Goal: Task Accomplishment & Management: Use online tool/utility

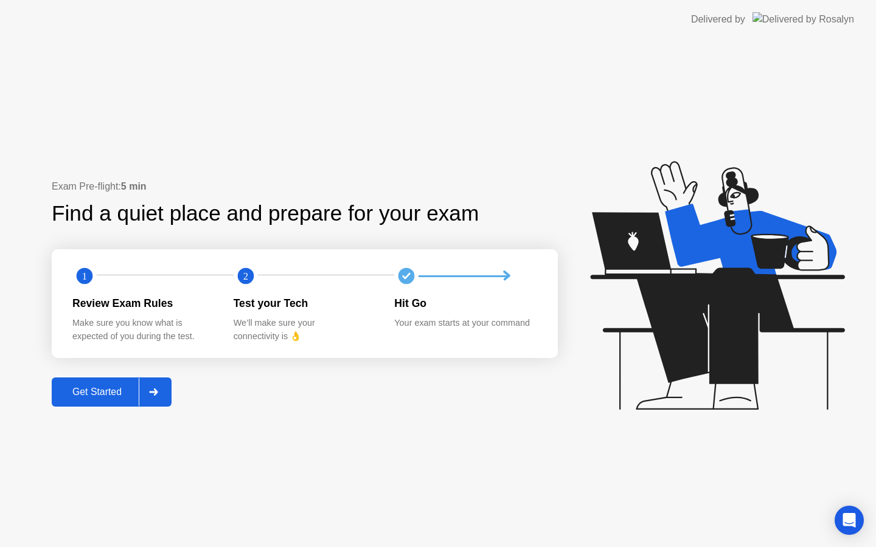
click at [105, 390] on div "Get Started" at bounding box center [96, 392] width 83 height 11
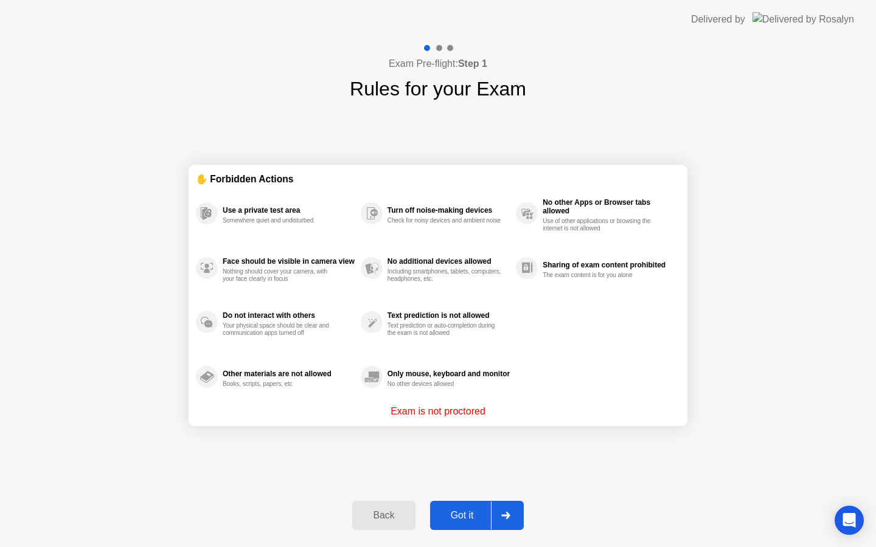
click at [476, 510] on div "Got it" at bounding box center [462, 515] width 57 height 11
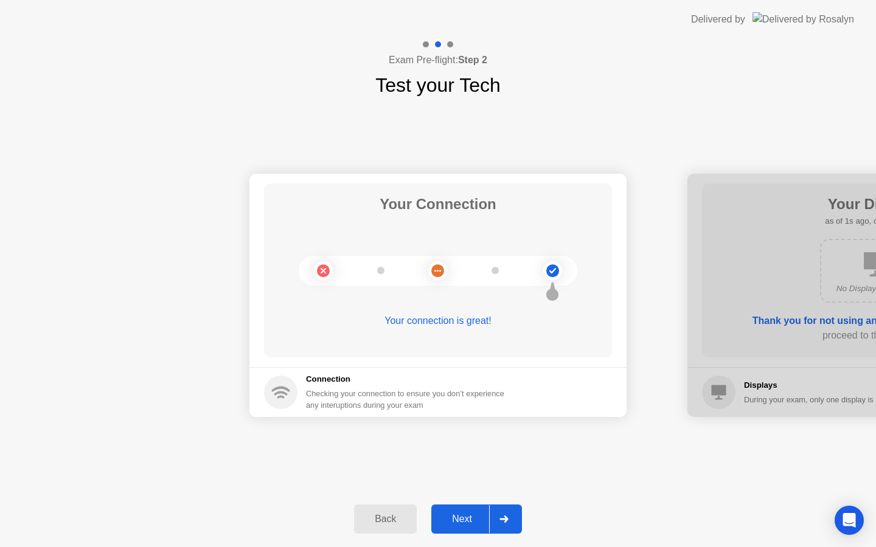
click at [458, 516] on div "Next" at bounding box center [462, 519] width 54 height 11
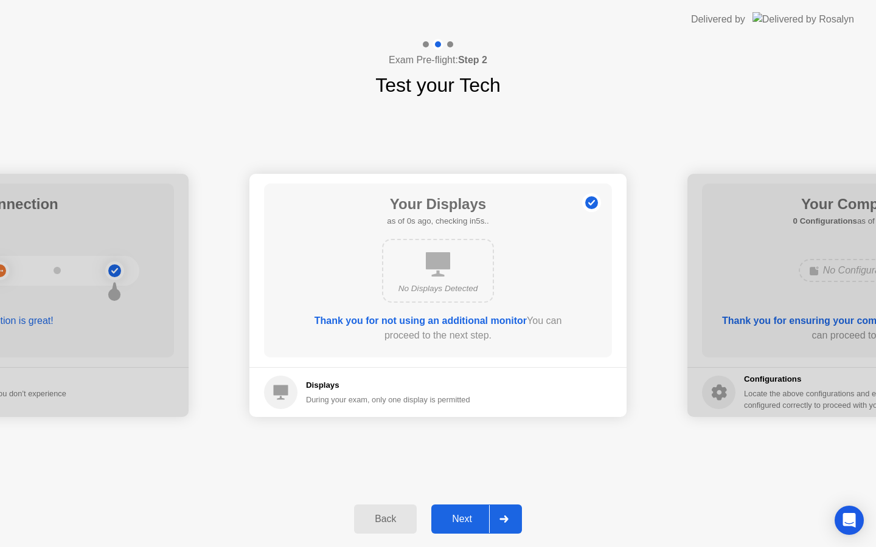
click at [459, 516] on div "Next" at bounding box center [462, 519] width 54 height 11
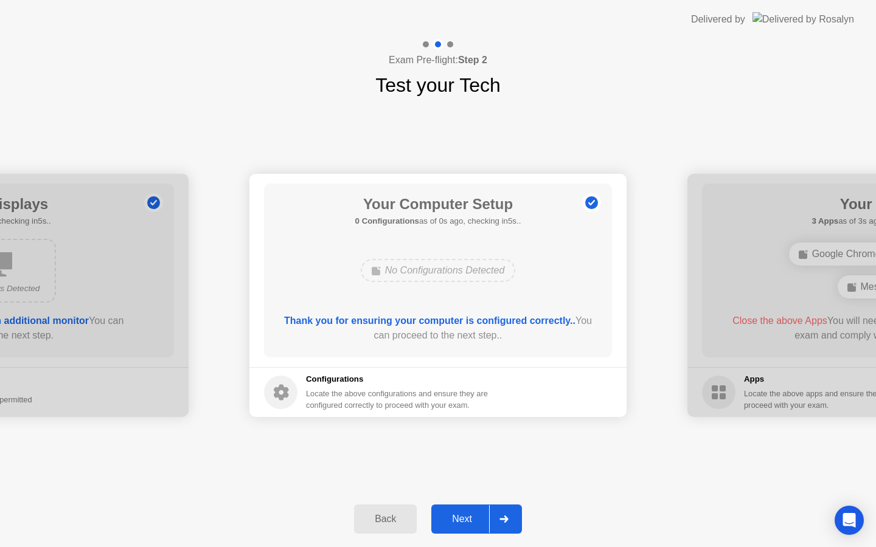
click at [459, 516] on div "Next" at bounding box center [462, 519] width 54 height 11
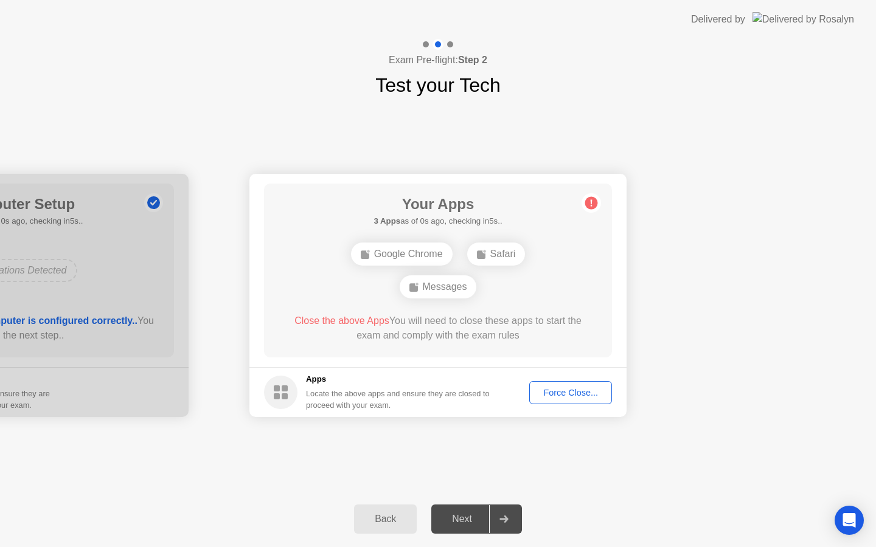
click at [459, 516] on div "Next" at bounding box center [462, 519] width 54 height 11
click at [557, 397] on div "Force Close..." at bounding box center [570, 393] width 74 height 10
click at [549, 402] on button "Force Close..." at bounding box center [570, 392] width 83 height 23
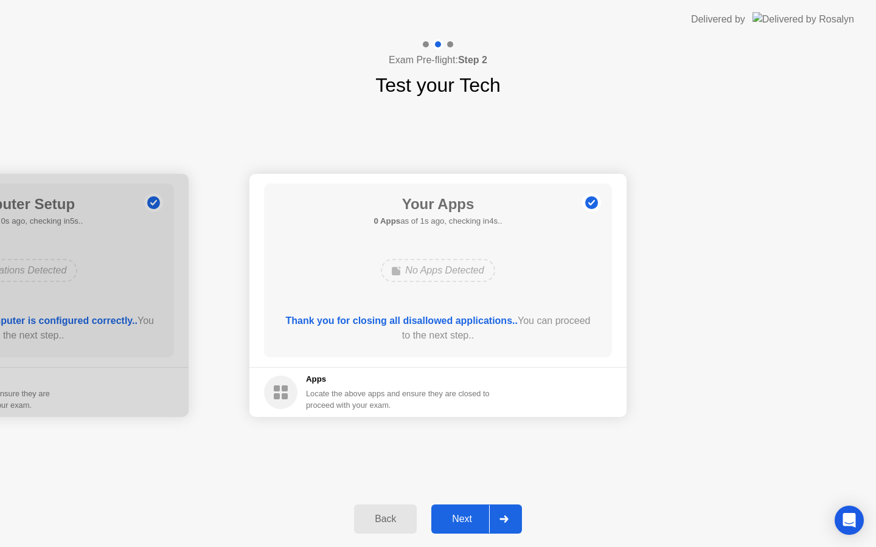
click at [472, 516] on div "Next" at bounding box center [462, 519] width 54 height 11
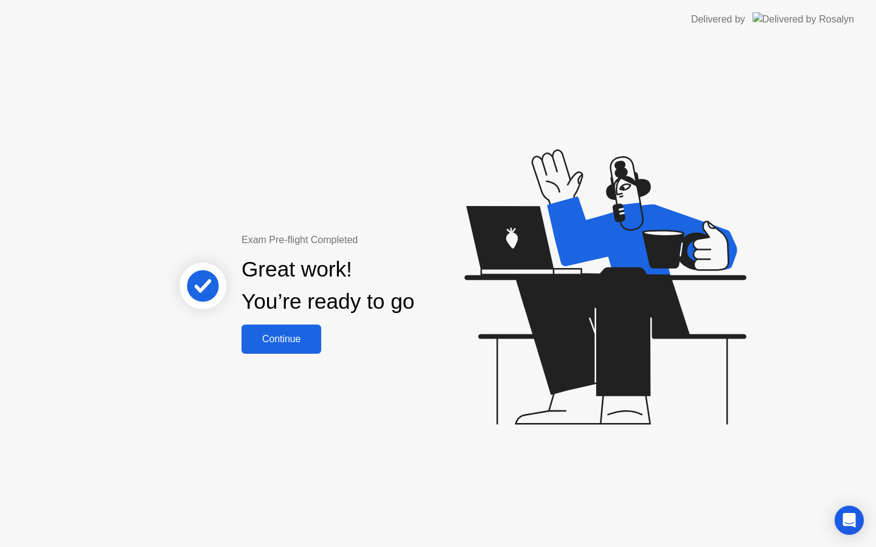
click at [297, 342] on div "Continue" at bounding box center [281, 339] width 72 height 11
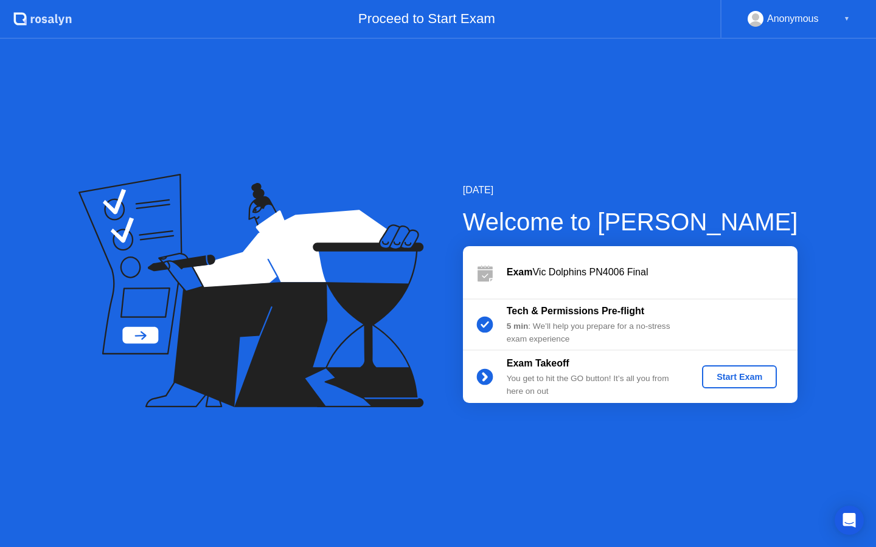
click at [720, 378] on div "Start Exam" at bounding box center [739, 377] width 65 height 10
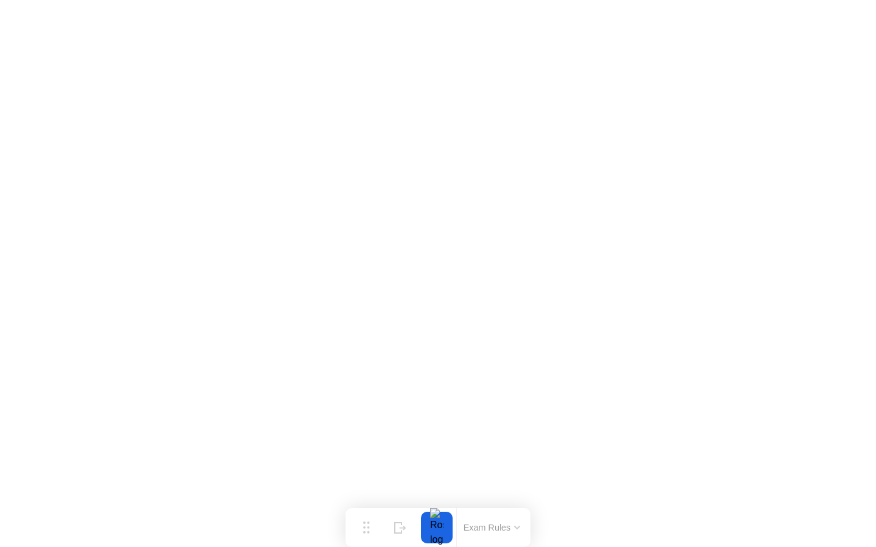
click iframe
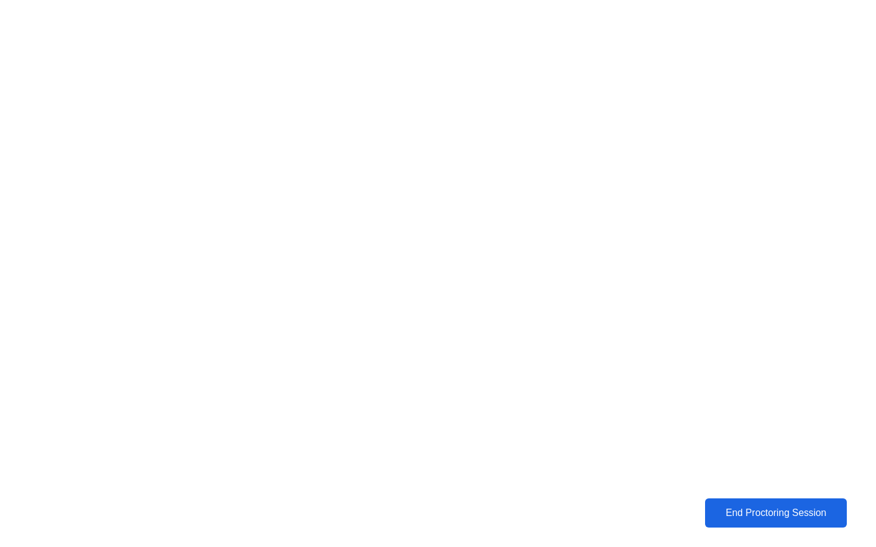
click at [745, 519] on div "End Proctoring Session" at bounding box center [776, 513] width 144 height 12
